Goal: Communication & Community: Answer question/provide support

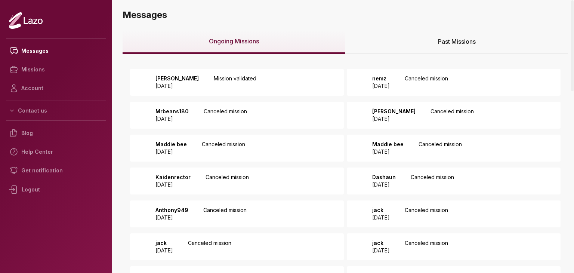
click at [230, 78] on p "Mission validated" at bounding box center [235, 82] width 43 height 15
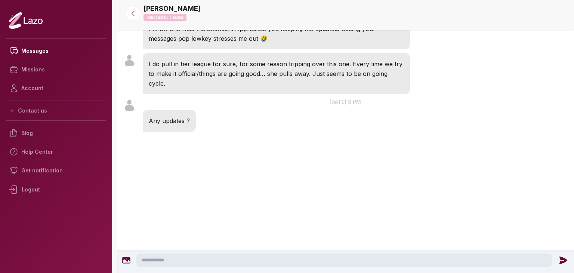
scroll to position [1546, 0]
click at [212, 259] on textarea at bounding box center [344, 259] width 416 height 13
type textarea "**********"
click at [565, 263] on icon at bounding box center [565, 260] width 10 height 10
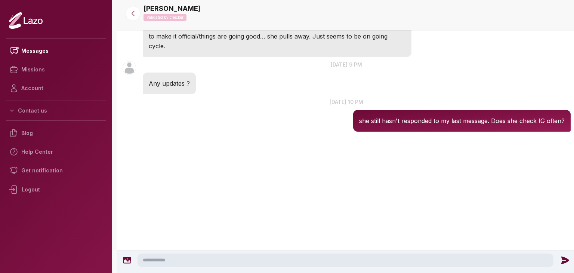
scroll to position [1551, 0]
click at [131, 16] on icon at bounding box center [132, 13] width 7 height 7
